Goal: Find specific page/section: Find specific page/section

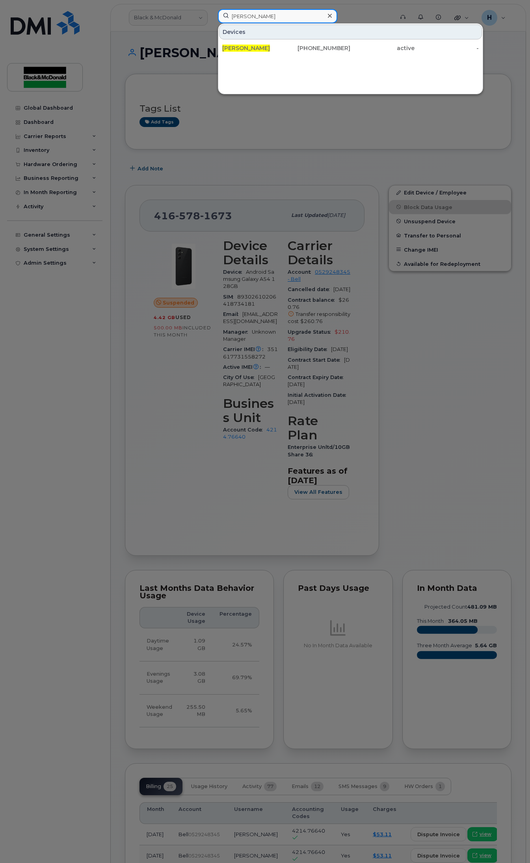
click at [253, 22] on input "[PERSON_NAME]" at bounding box center [277, 16] width 119 height 14
drag, startPoint x: 275, startPoint y: 15, endPoint x: 101, endPoint y: 9, distance: 173.6
click at [212, 9] on div "[PERSON_NAME] Devices [PERSON_NAME] [PHONE_NUMBER] active -" at bounding box center [303, 17] width 183 height 17
paste input "[PERSON_NAME]"
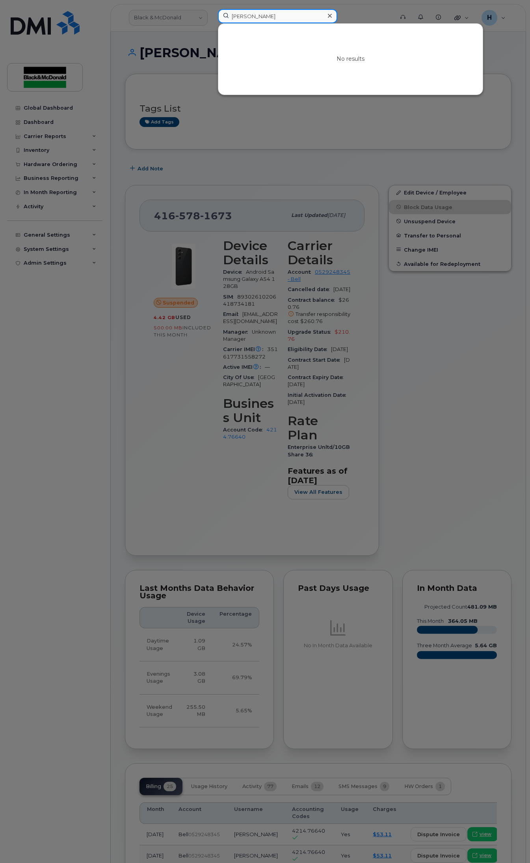
drag, startPoint x: 278, startPoint y: 18, endPoint x: 244, endPoint y: 18, distance: 34.7
click at [244, 18] on input "[PERSON_NAME]" at bounding box center [277, 16] width 119 height 14
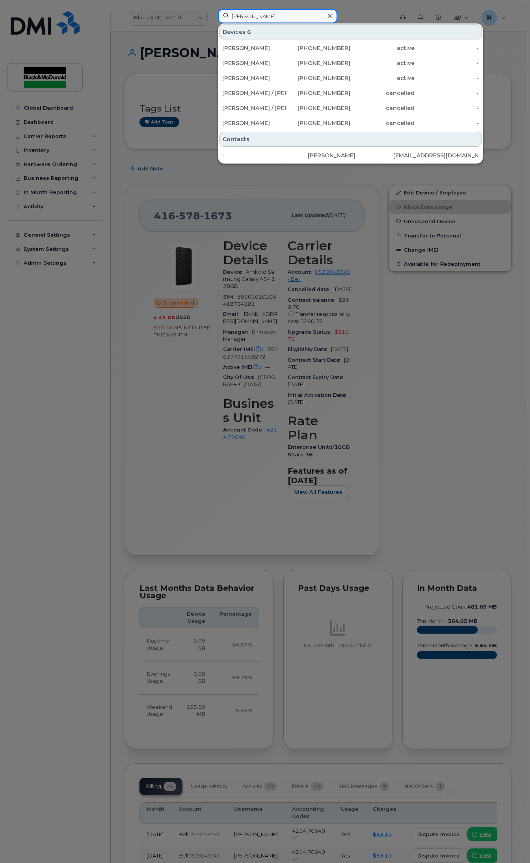
type input "[PERSON_NAME] b"
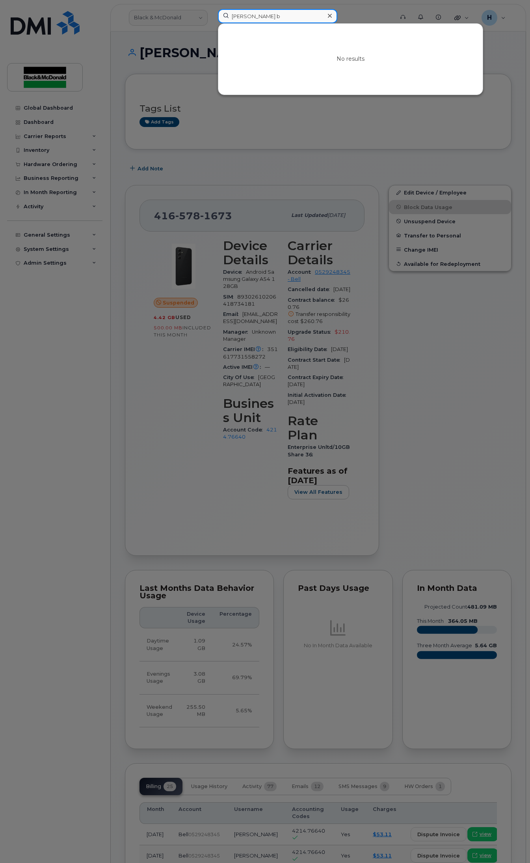
drag, startPoint x: 279, startPoint y: 13, endPoint x: 190, endPoint y: 15, distance: 88.3
click at [212, 15] on div "[PERSON_NAME] b No results" at bounding box center [303, 17] width 183 height 17
click at [290, 15] on input at bounding box center [277, 16] width 119 height 14
paste input "[PHONE_NUMBER]"
click at [248, 18] on input "[PHONE_NUMBER]" at bounding box center [277, 16] width 119 height 14
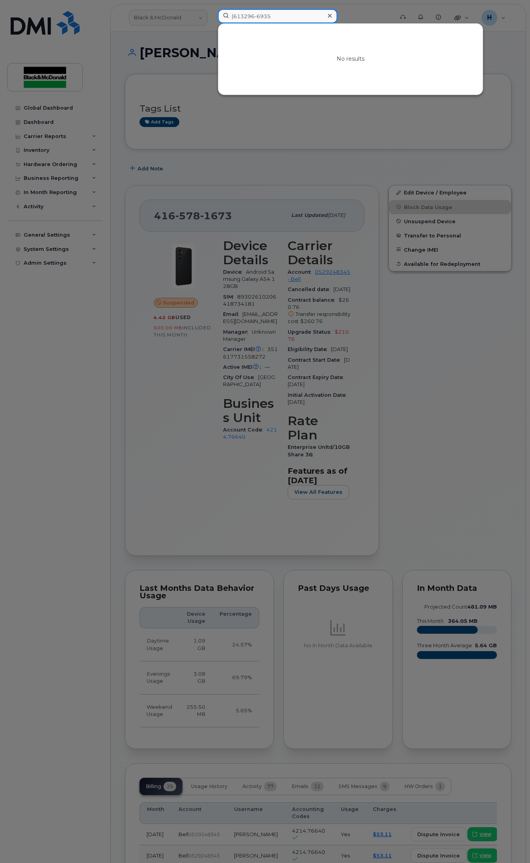
click at [234, 16] on input "(613296-6935" at bounding box center [277, 16] width 119 height 14
click at [256, 15] on input "613296-6935" at bounding box center [277, 16] width 119 height 14
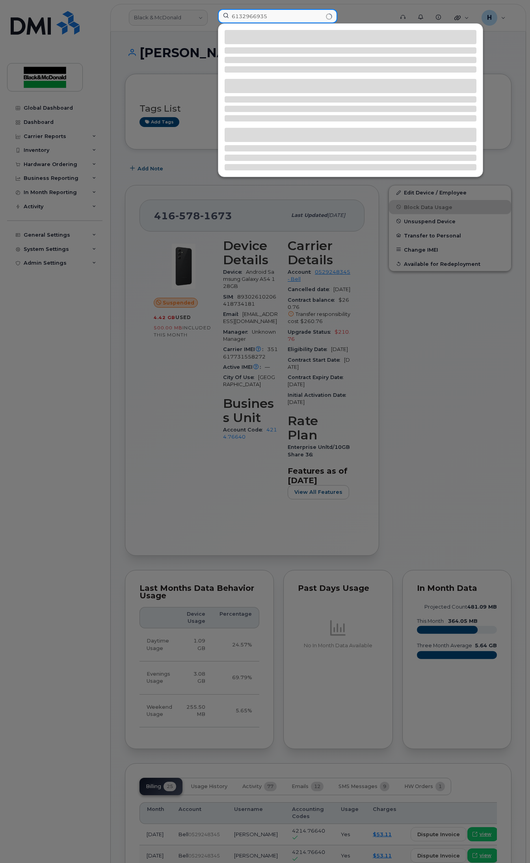
click at [275, 14] on input "6132966935" at bounding box center [277, 16] width 119 height 14
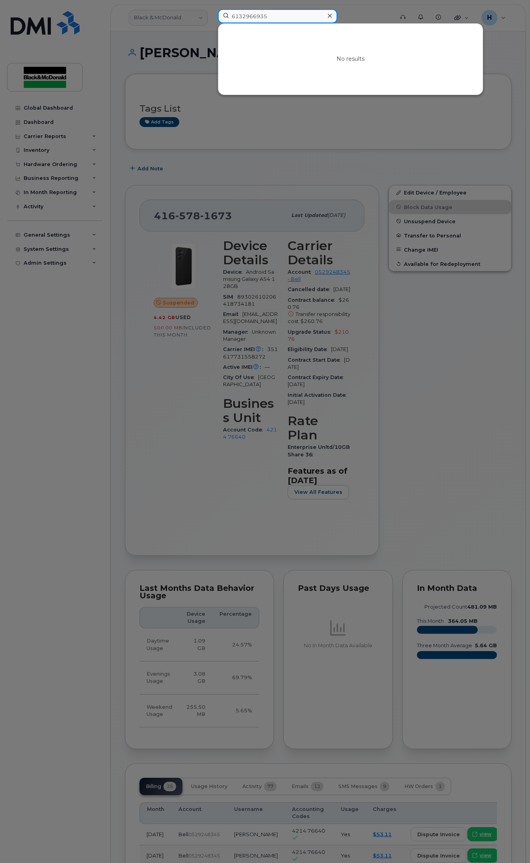
type input "6132966935"
click at [373, 13] on div at bounding box center [265, 431] width 530 height 863
